Goal: Task Accomplishment & Management: Use online tool/utility

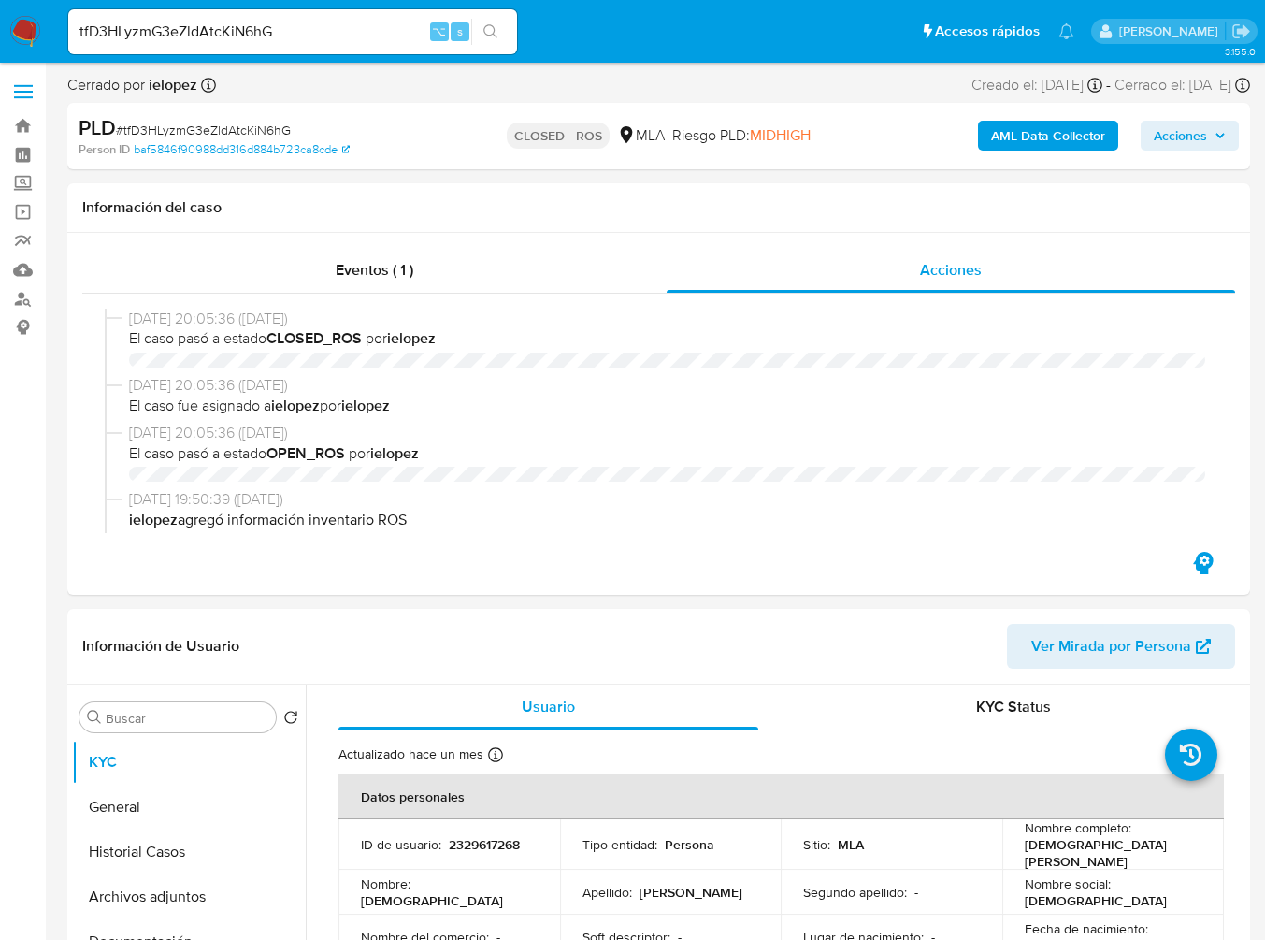
select select "10"
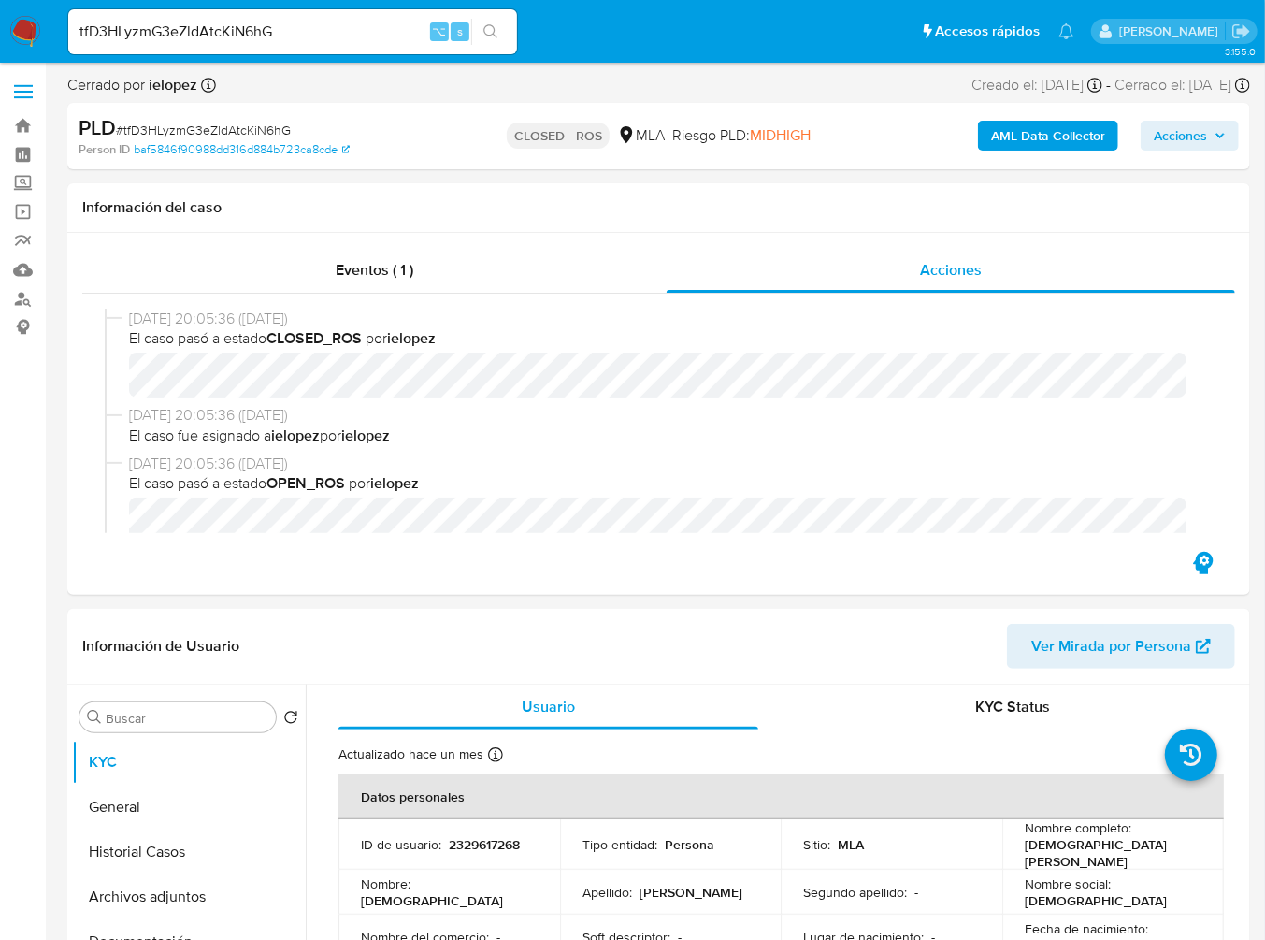
scroll to position [1118, 0]
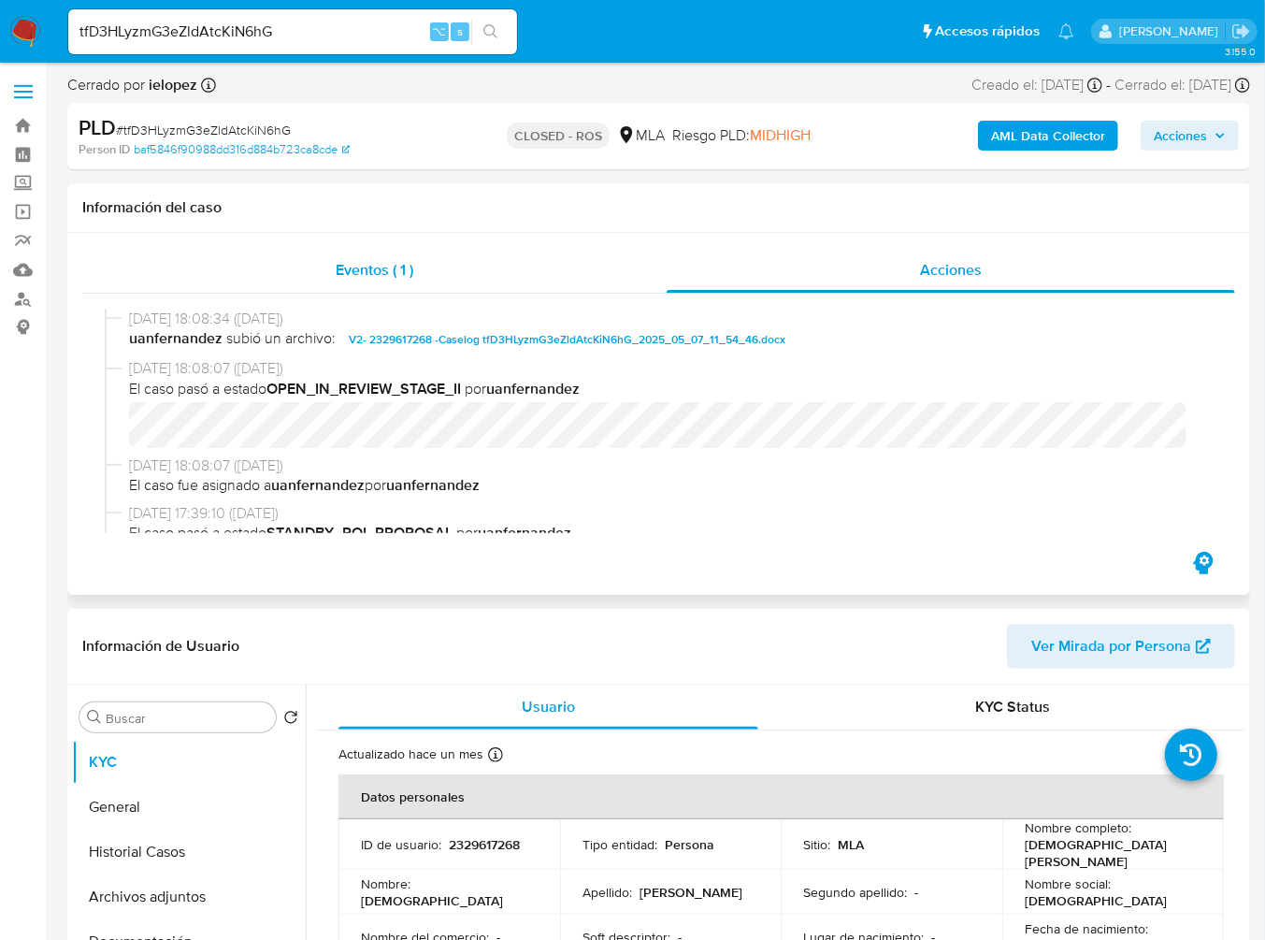
click at [376, 281] on div "Eventos ( 1 )" at bounding box center [374, 270] width 584 height 45
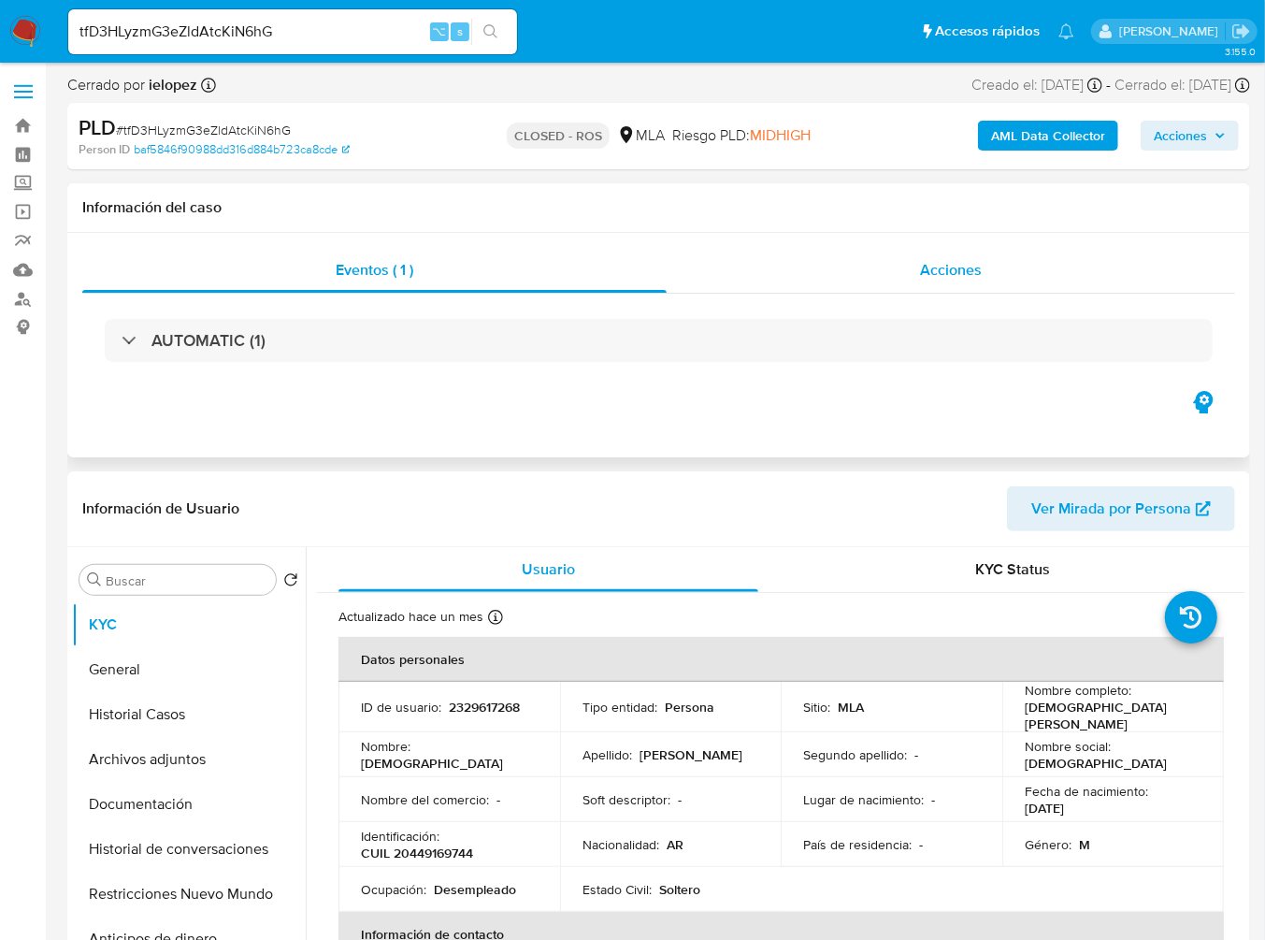
click at [915, 261] on div "Acciones" at bounding box center [951, 270] width 569 height 45
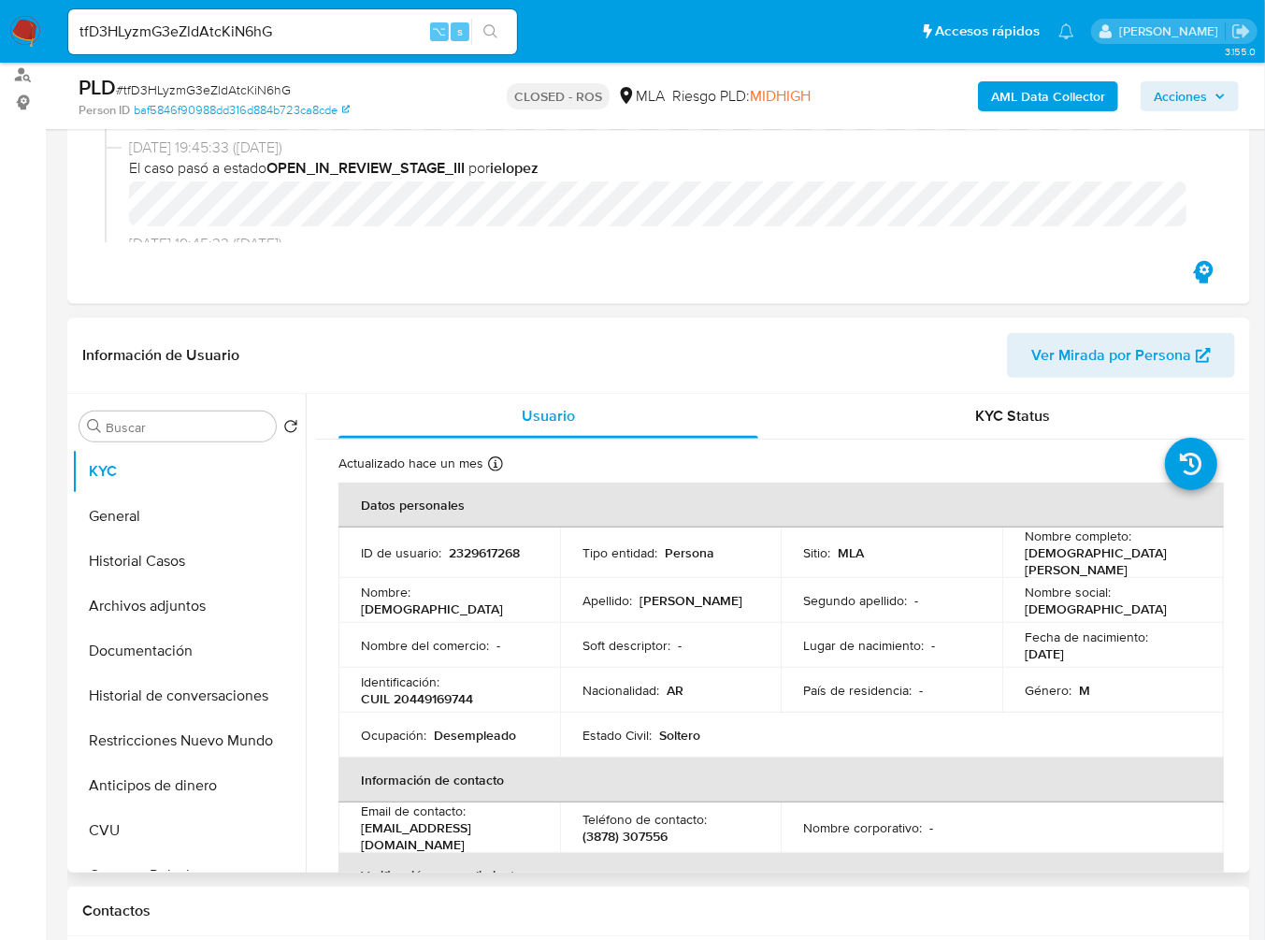
scroll to position [233, 0]
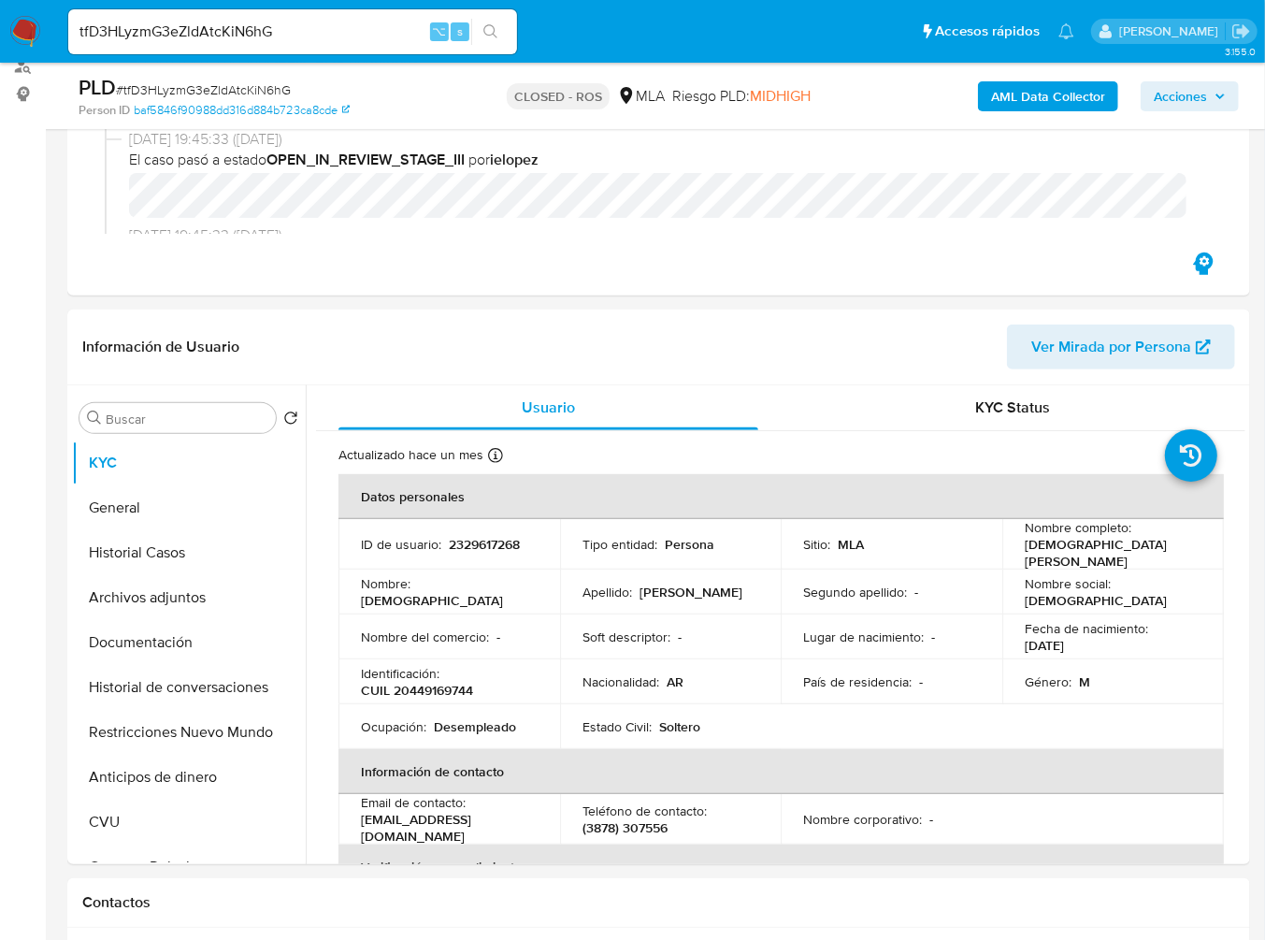
click at [283, 56] on div "tfD3HLyzmG3eZldAtcKiN6hG ⌥ s" at bounding box center [292, 32] width 449 height 52
click at [293, 39] on input "tfD3HLyzmG3eZldAtcKiN6hG" at bounding box center [292, 32] width 449 height 24
paste input "NYwyTA7AeTeYYPUGlmjqTDXA"
type input "NYwyTA7AeTeYYPUGlmjqTDXA"
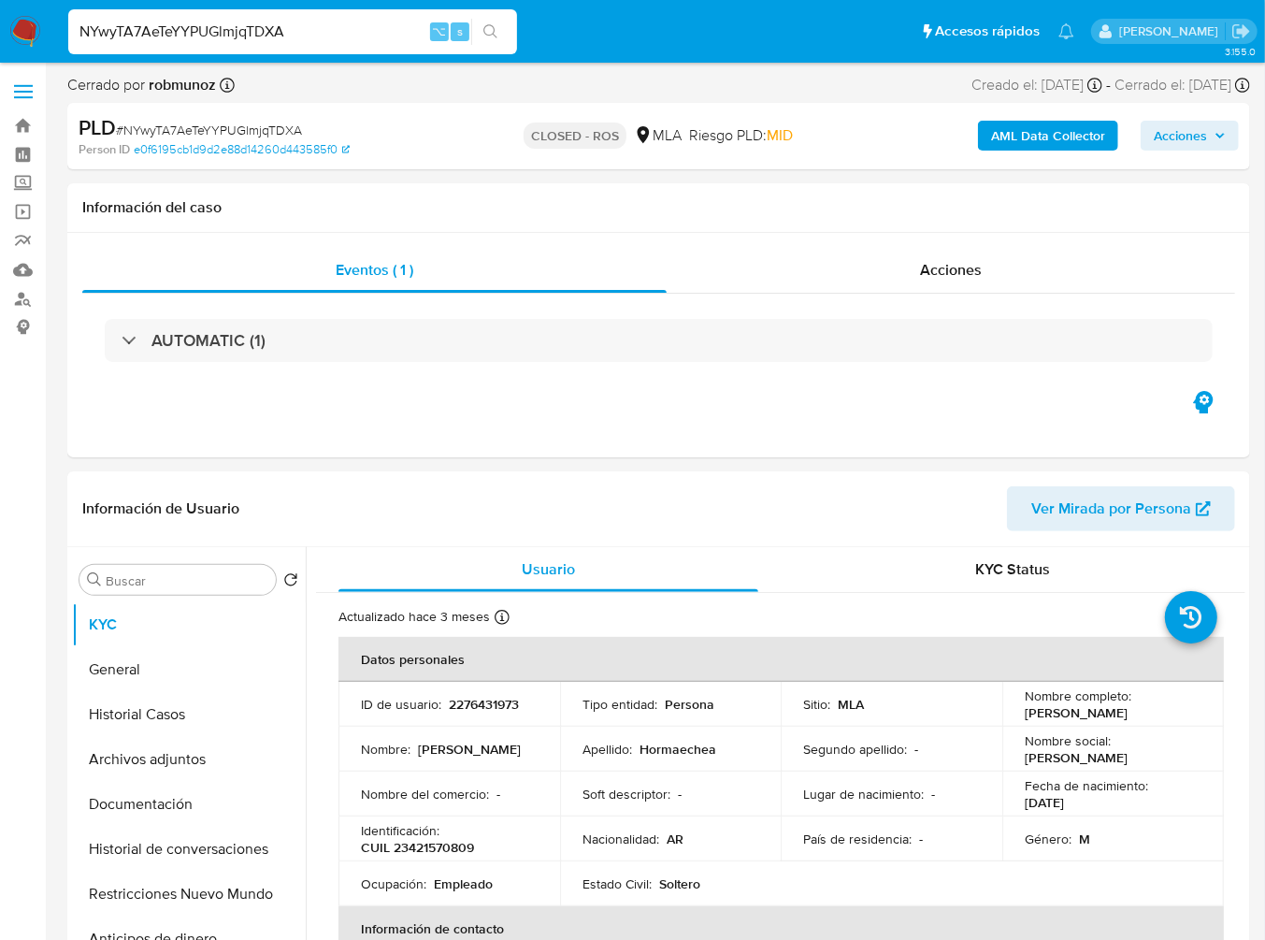
select select "10"
click at [304, 31] on input "NYwyTA7AeTeYYPUGlmjqTDXA" at bounding box center [292, 32] width 449 height 24
click at [954, 281] on span "Acciones" at bounding box center [951, 270] width 62 height 22
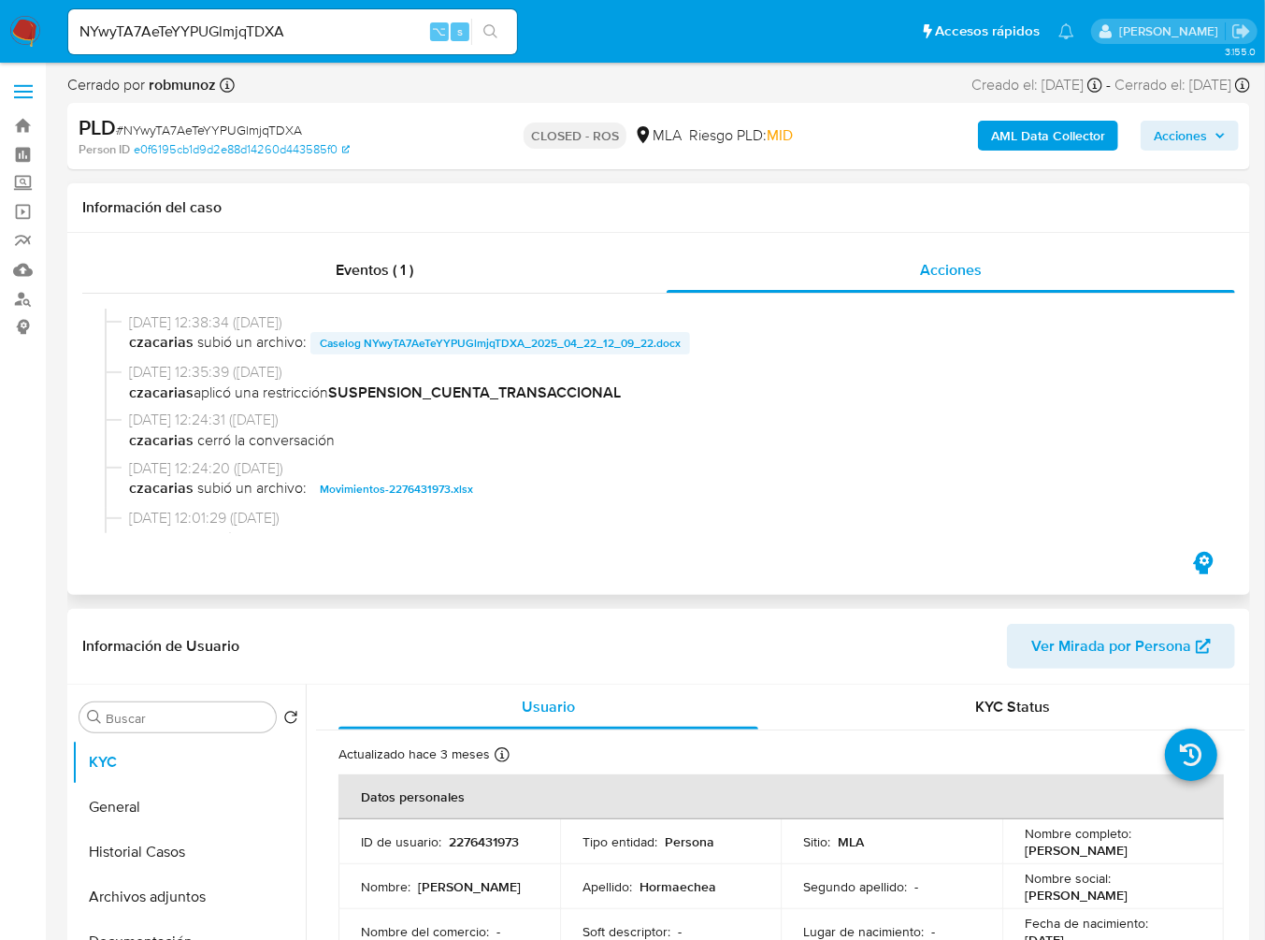
scroll to position [914, 0]
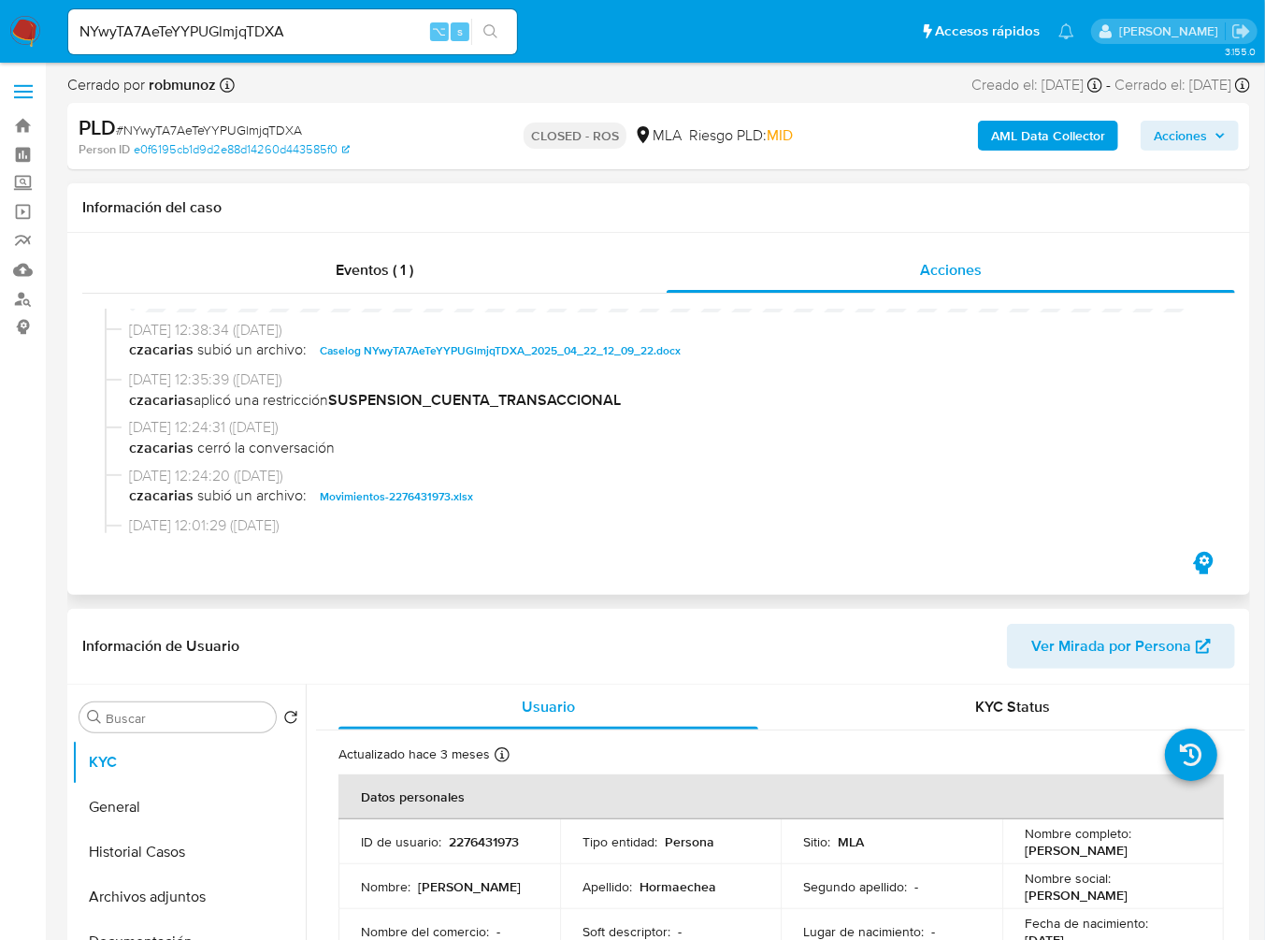
click at [492, 353] on span "Caselog NYwyTA7AeTeYYPUGlmjqTDXA_2025_04_22_12_09_22.docx" at bounding box center [500, 350] width 361 height 22
